Goal: Information Seeking & Learning: Learn about a topic

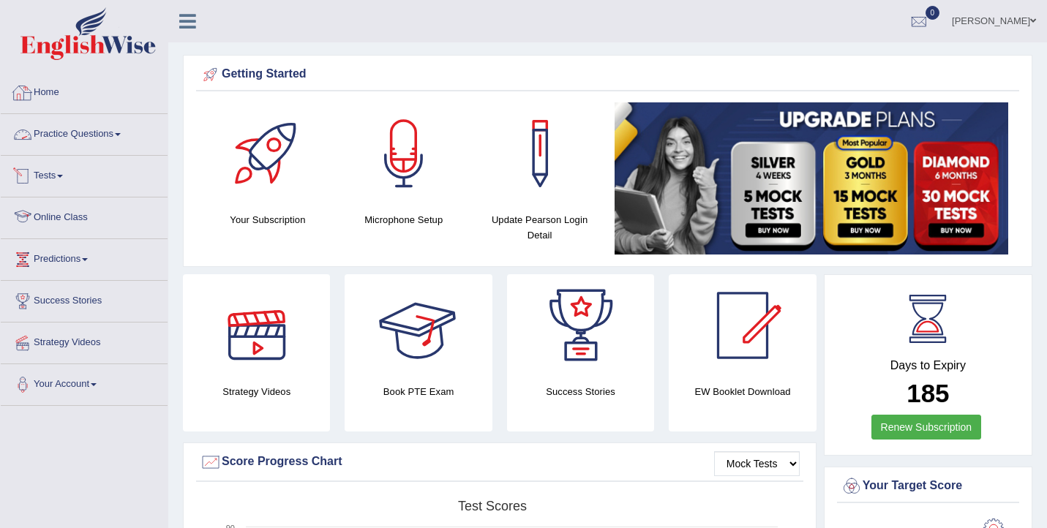
click at [57, 138] on link "Practice Questions" at bounding box center [84, 132] width 167 height 37
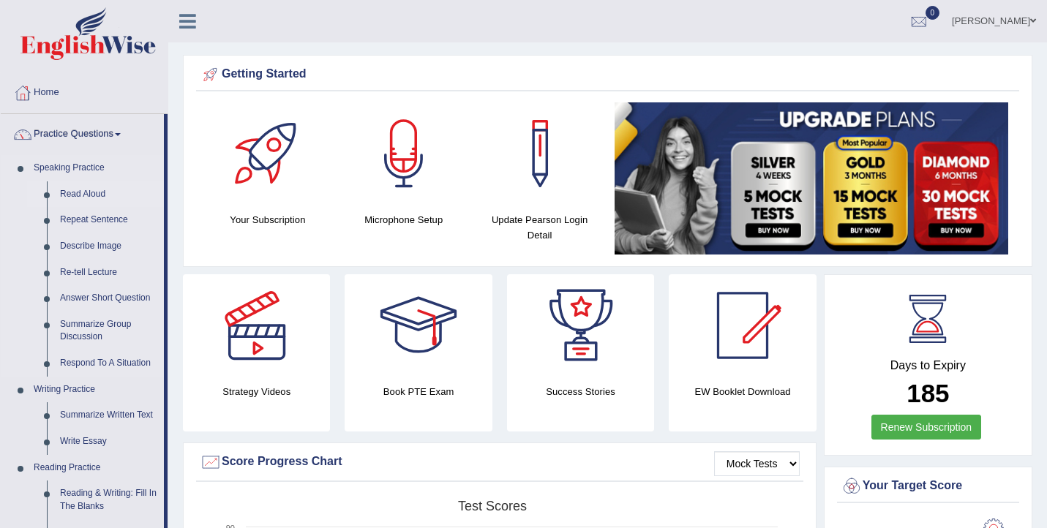
click at [75, 197] on link "Read Aloud" at bounding box center [108, 194] width 110 height 26
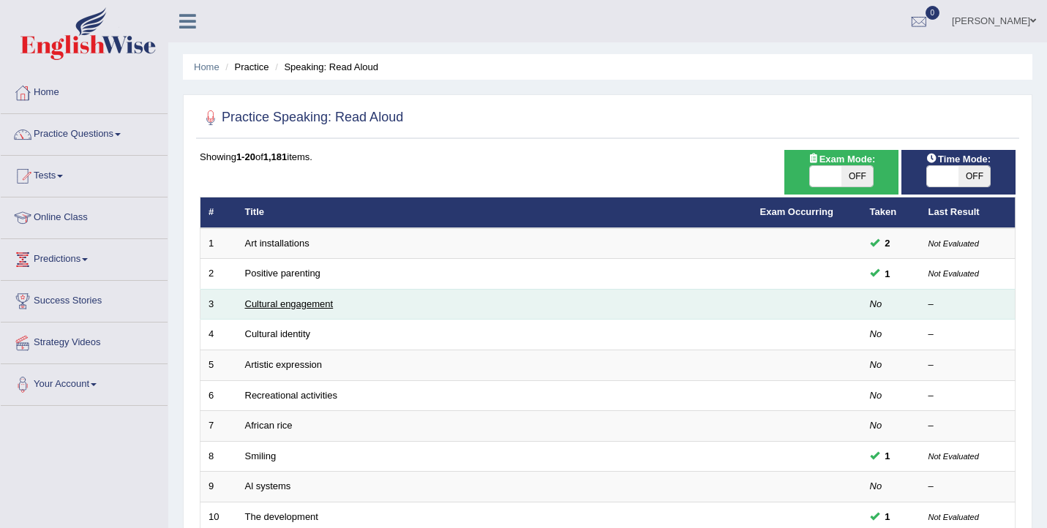
click at [296, 306] on link "Cultural engagement" at bounding box center [289, 303] width 89 height 11
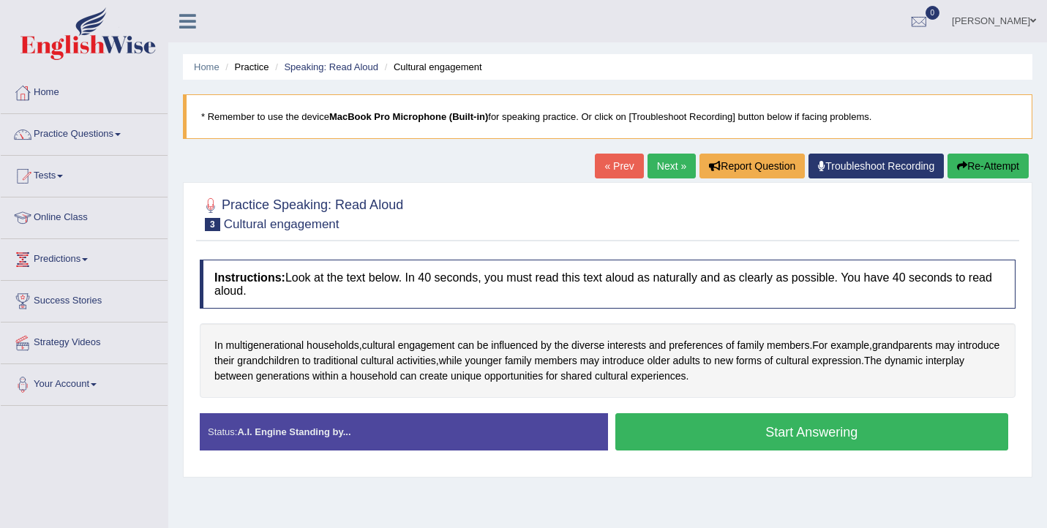
click at [658, 154] on link "Next »" at bounding box center [671, 166] width 48 height 25
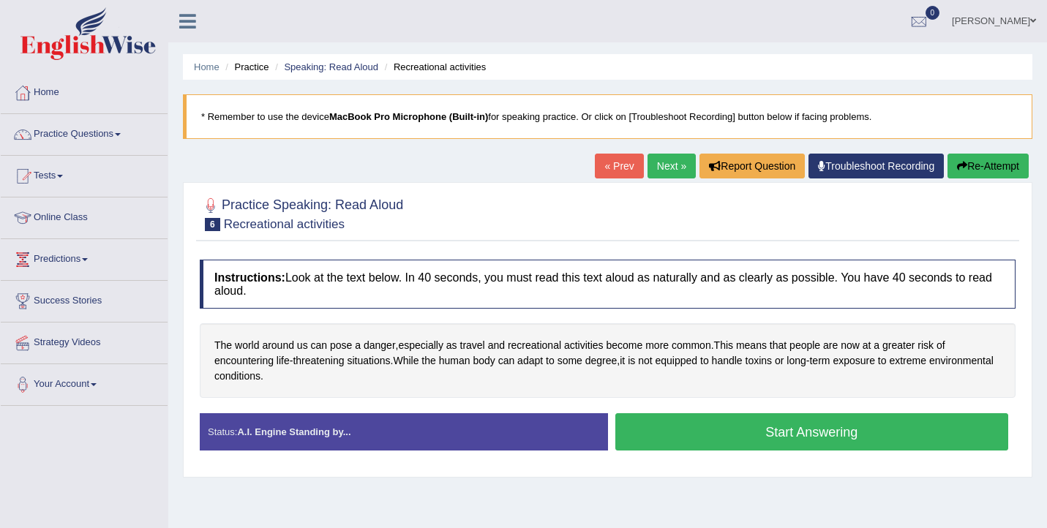
click at [671, 161] on link "Next »" at bounding box center [671, 166] width 48 height 25
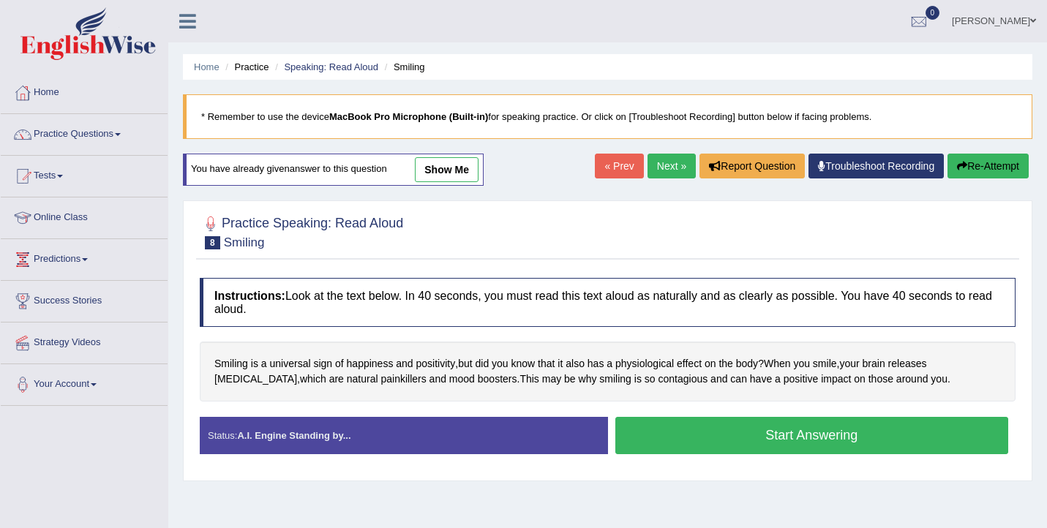
click at [685, 445] on button "Start Answering" at bounding box center [812, 435] width 394 height 37
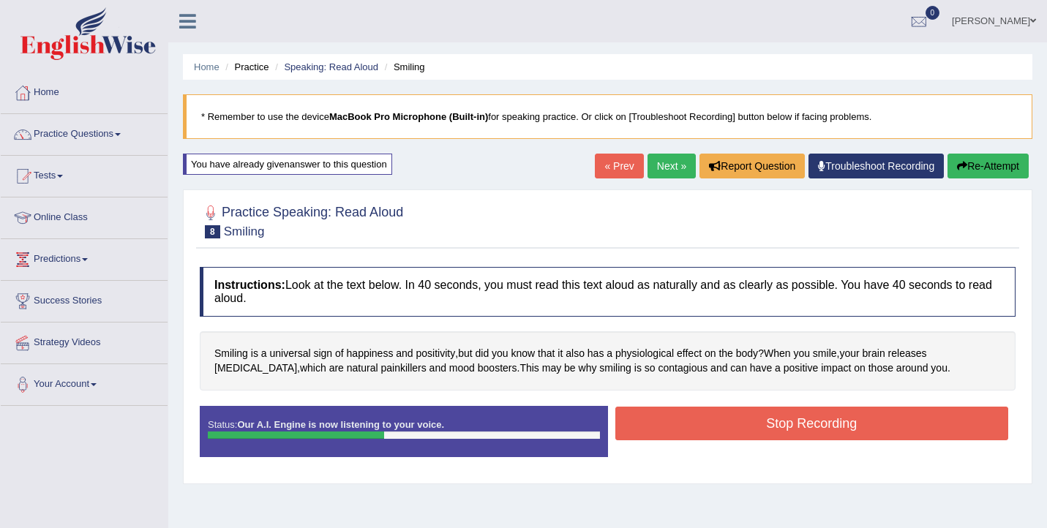
click at [751, 424] on button "Stop Recording" at bounding box center [812, 424] width 394 height 34
